Goal: Find specific page/section: Find specific page/section

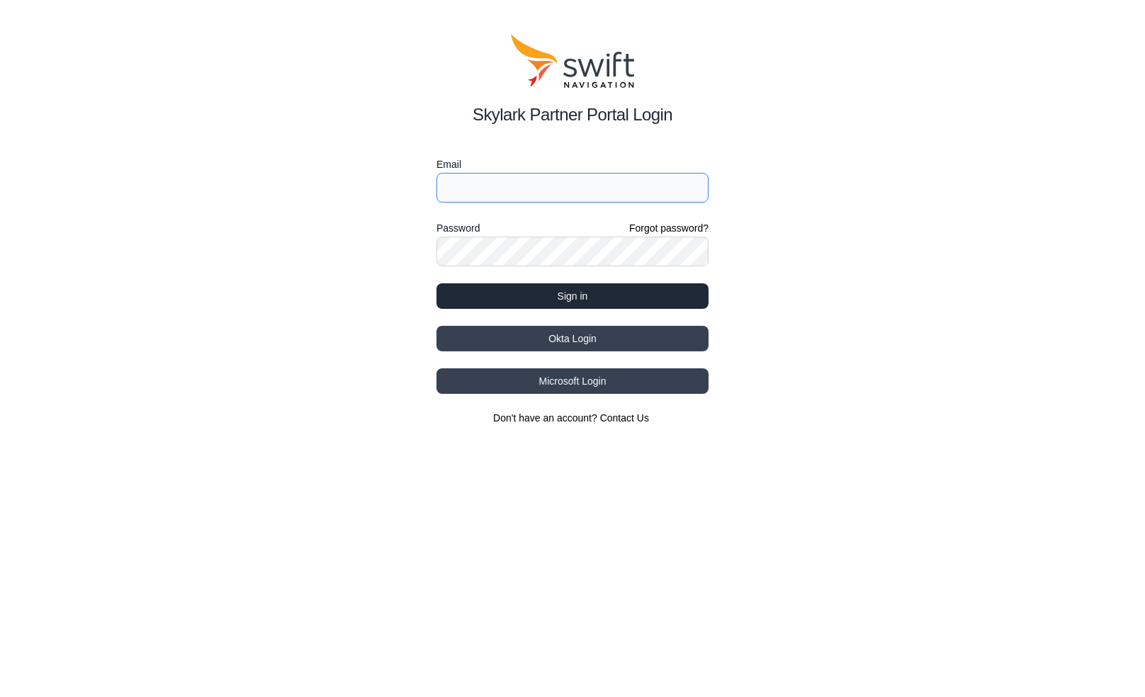
type input "[EMAIL_ADDRESS][DOMAIN_NAME]"
click at [546, 300] on button "Sign in" at bounding box center [572, 296] width 272 height 26
click at [547, 293] on button "Sign in" at bounding box center [572, 296] width 272 height 26
click at [548, 292] on button "Sign in" at bounding box center [572, 296] width 272 height 26
type input "[EMAIL_ADDRESS][DOMAIN_NAME]"
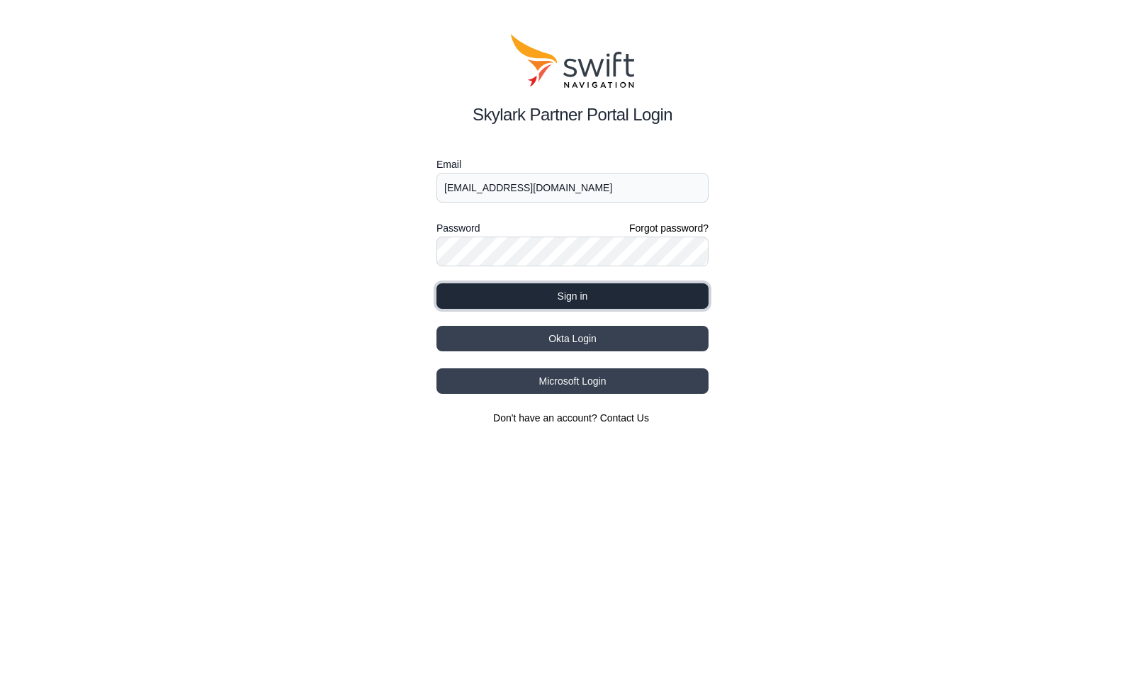
click at [526, 295] on button "Sign in" at bounding box center [572, 296] width 272 height 26
click at [406, 82] on div "Skylark Partner Portal Login Email [EMAIL_ADDRESS][DOMAIN_NAME] Password Forgot…" at bounding box center [572, 229] width 1145 height 459
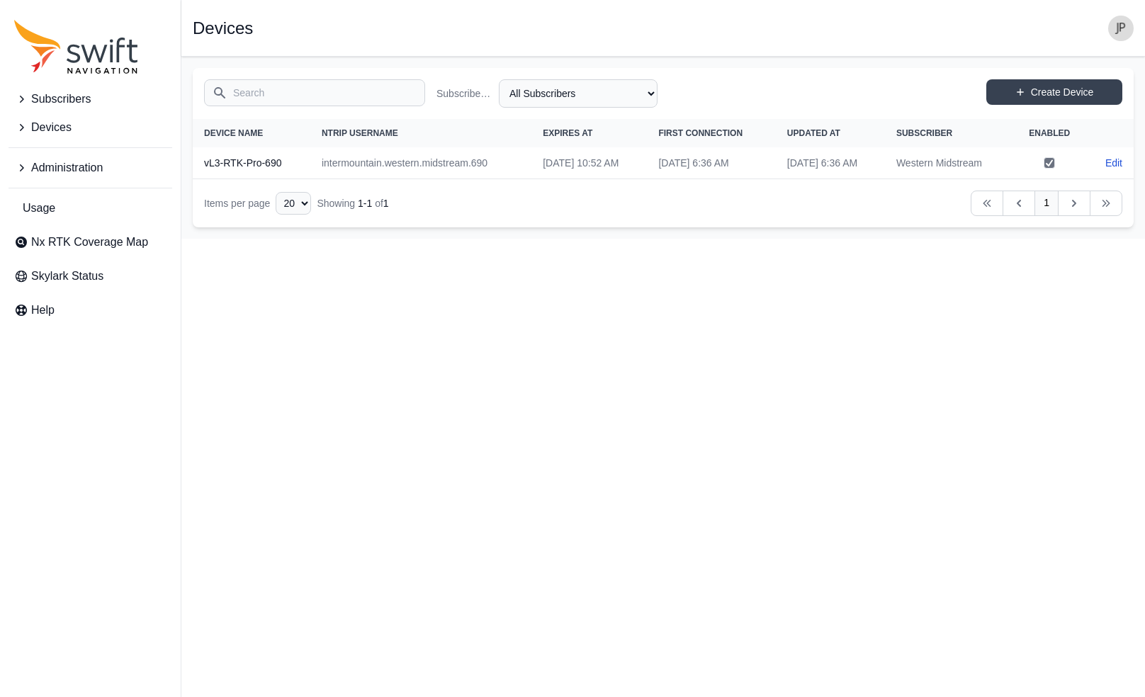
drag, startPoint x: 71, startPoint y: 235, endPoint x: 196, endPoint y: 245, distance: 125.1
click at [71, 235] on span "Nx RTK Coverage Map" at bounding box center [89, 242] width 117 height 17
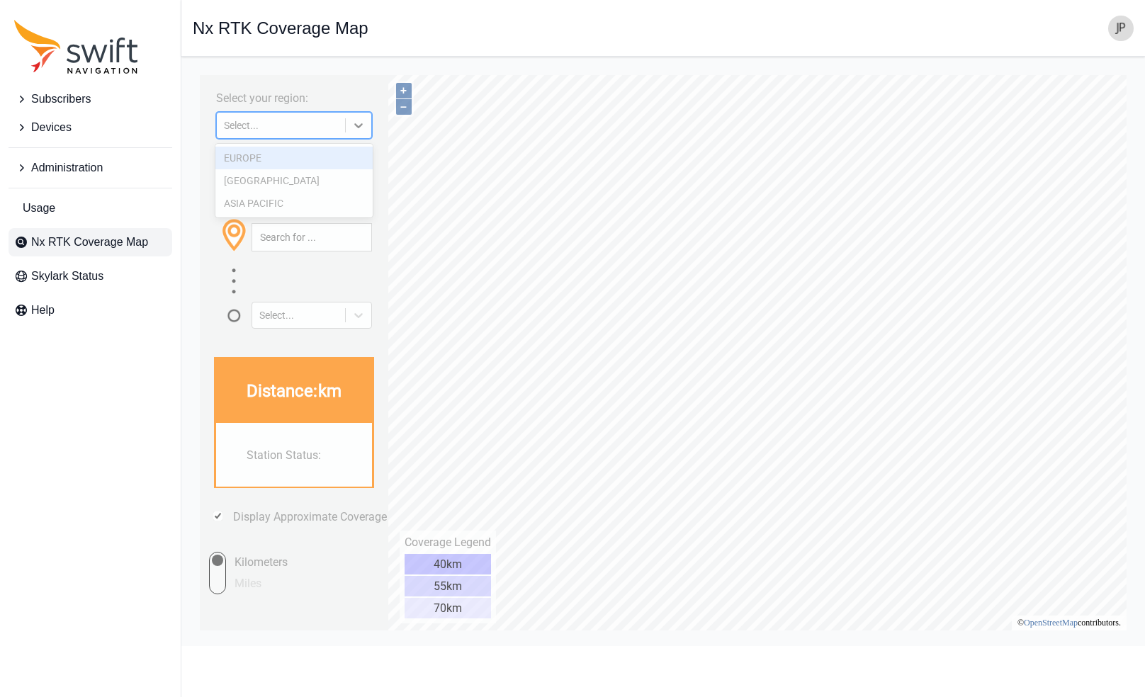
click at [295, 132] on div "Select..." at bounding box center [281, 125] width 128 height 14
click at [290, 181] on div "[GEOGRAPHIC_DATA]" at bounding box center [293, 180] width 157 height 23
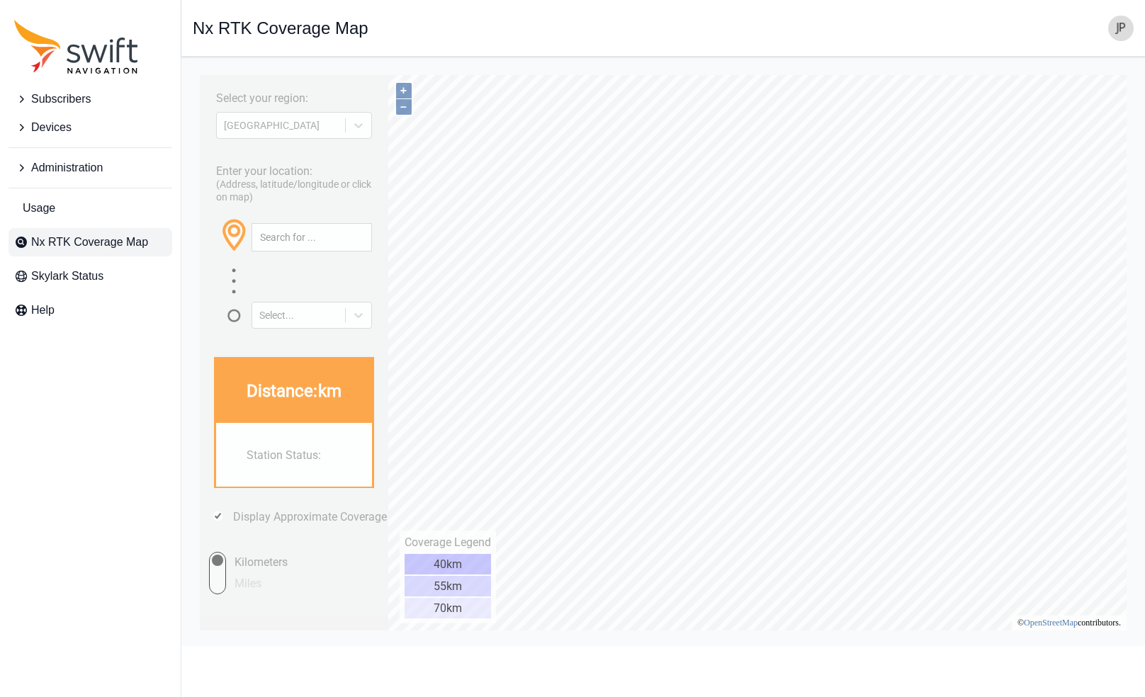
click at [870, 28] on div "Open sidebar Nx RTK Coverage Map" at bounding box center [663, 29] width 941 height 26
